Goal: Information Seeking & Learning: Find specific page/section

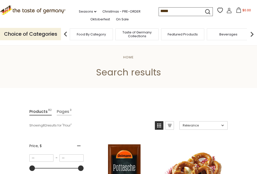
click at [11, 9] on icon ".st0{fill:#EDD300;} .st1{fill:#D33E21;}" at bounding box center [33, 10] width 66 height 10
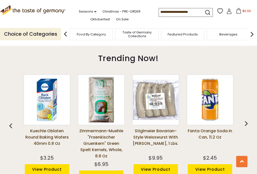
scroll to position [328, 0]
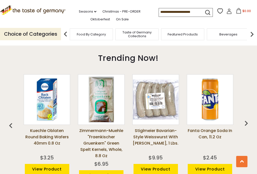
click at [246, 123] on img "button" at bounding box center [247, 123] width 10 height 10
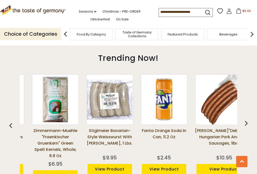
scroll to position [0, 55]
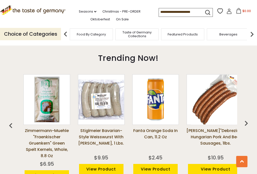
click at [246, 121] on img "button" at bounding box center [247, 123] width 10 height 10
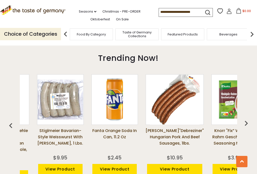
scroll to position [0, 109]
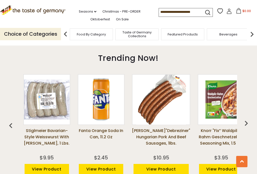
click at [245, 122] on img "button" at bounding box center [247, 123] width 10 height 10
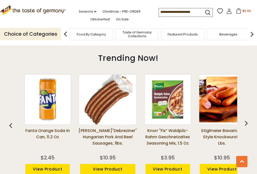
scroll to position [0, 164]
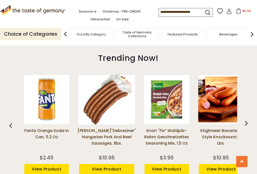
click at [245, 121] on img "button" at bounding box center [247, 123] width 10 height 10
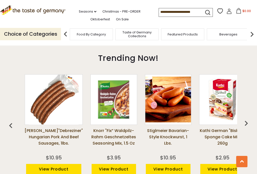
scroll to position [0, 218]
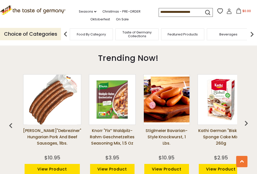
click at [246, 120] on img "button" at bounding box center [247, 123] width 10 height 10
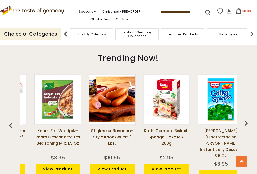
click at [246, 119] on img "button" at bounding box center [247, 123] width 10 height 10
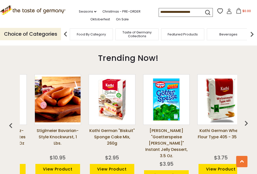
click at [246, 120] on img "button" at bounding box center [247, 123] width 10 height 10
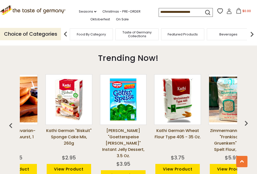
scroll to position [0, 382]
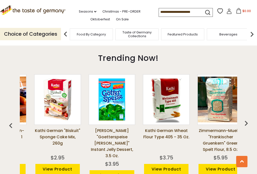
click at [246, 119] on img "button" at bounding box center [247, 123] width 10 height 10
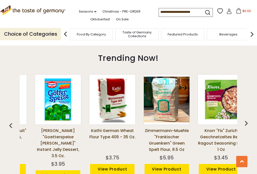
scroll to position [0, 436]
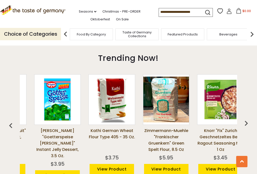
click at [249, 119] on img "button" at bounding box center [247, 123] width 10 height 10
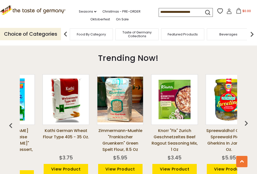
scroll to position [0, 490]
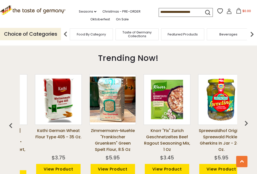
click at [246, 120] on img "button" at bounding box center [247, 123] width 10 height 10
click at [246, 123] on img "button" at bounding box center [247, 123] width 10 height 10
click at [248, 120] on img "button" at bounding box center [247, 123] width 10 height 10
click at [246, 121] on img "button" at bounding box center [247, 123] width 10 height 10
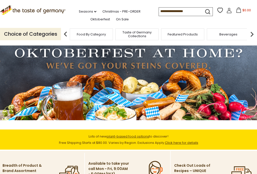
scroll to position [0, 0]
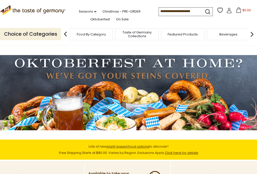
click at [184, 8] on input at bounding box center [180, 11] width 42 height 7
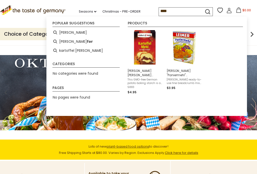
type input "****"
click at [84, 28] on li "[PERSON_NAME]" at bounding box center [86, 32] width 71 height 9
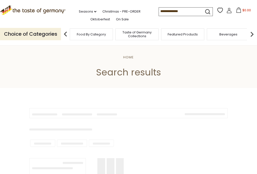
type input "****"
